Goal: Find contact information: Find contact information

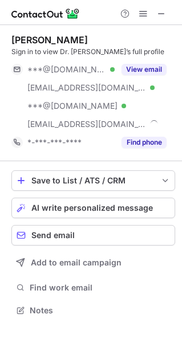
scroll to position [302, 182]
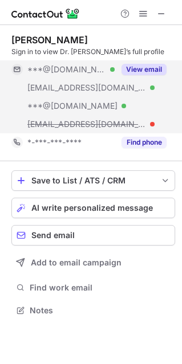
click at [134, 65] on button "View email" at bounding box center [143, 69] width 45 height 11
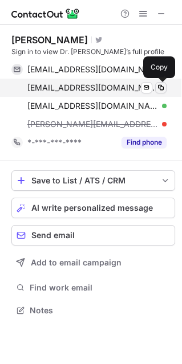
click at [164, 88] on span at bounding box center [160, 87] width 9 height 9
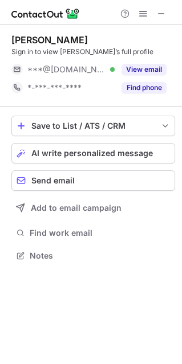
scroll to position [247, 182]
